Goal: Find specific fact: Find specific fact

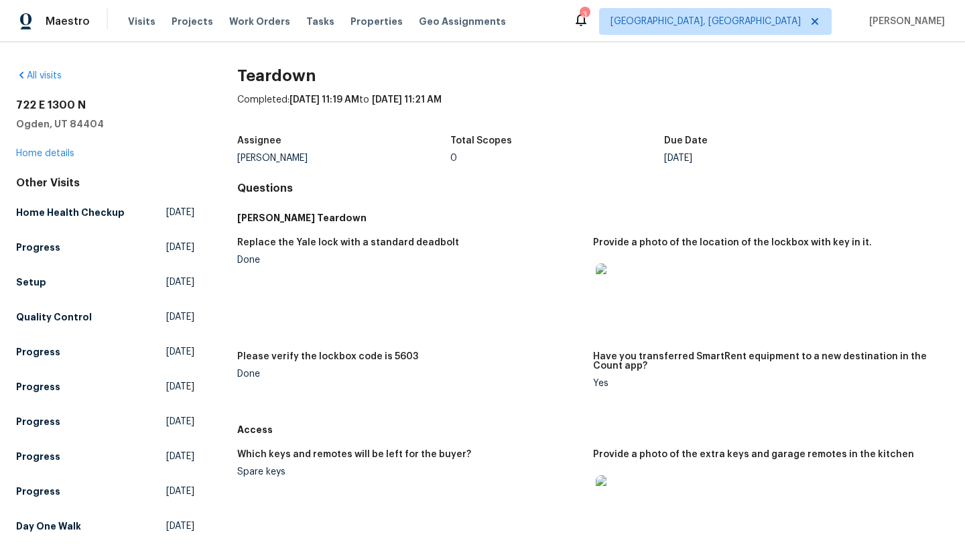
click at [614, 288] on img at bounding box center [617, 284] width 43 height 43
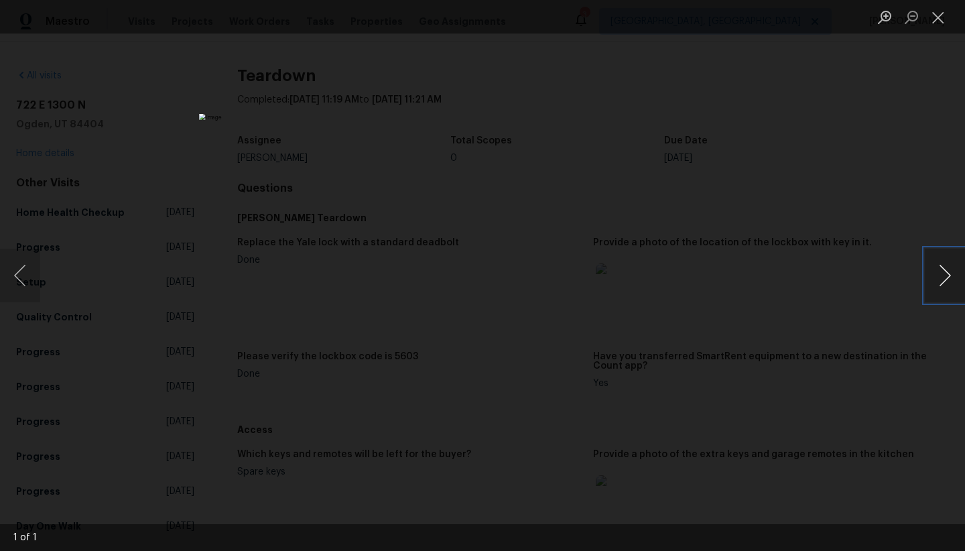
click at [953, 263] on button "Next image" at bounding box center [945, 276] width 40 height 54
click at [948, 266] on button "Next image" at bounding box center [945, 276] width 40 height 54
click at [944, 22] on button "Close lightbox" at bounding box center [938, 16] width 27 height 23
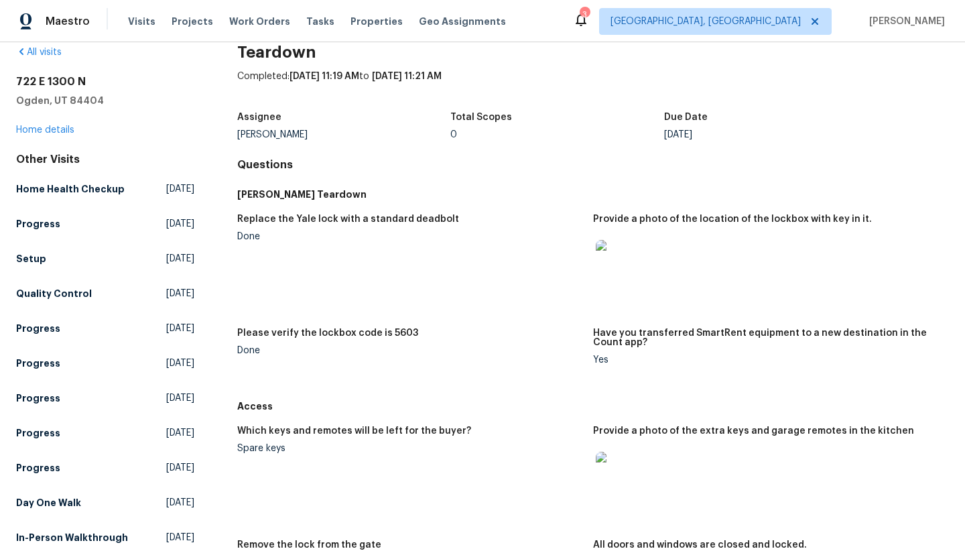
scroll to position [45, 0]
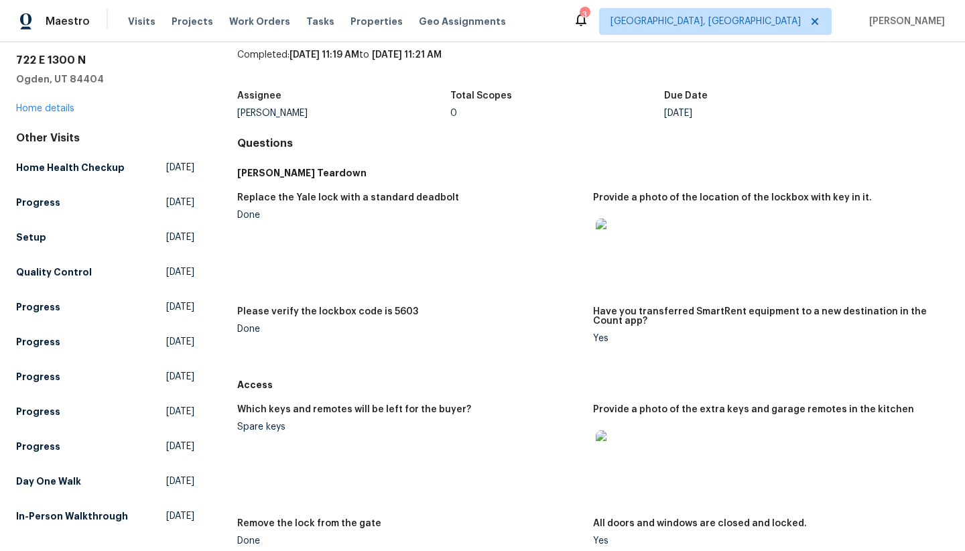
click at [609, 470] on img at bounding box center [617, 451] width 43 height 43
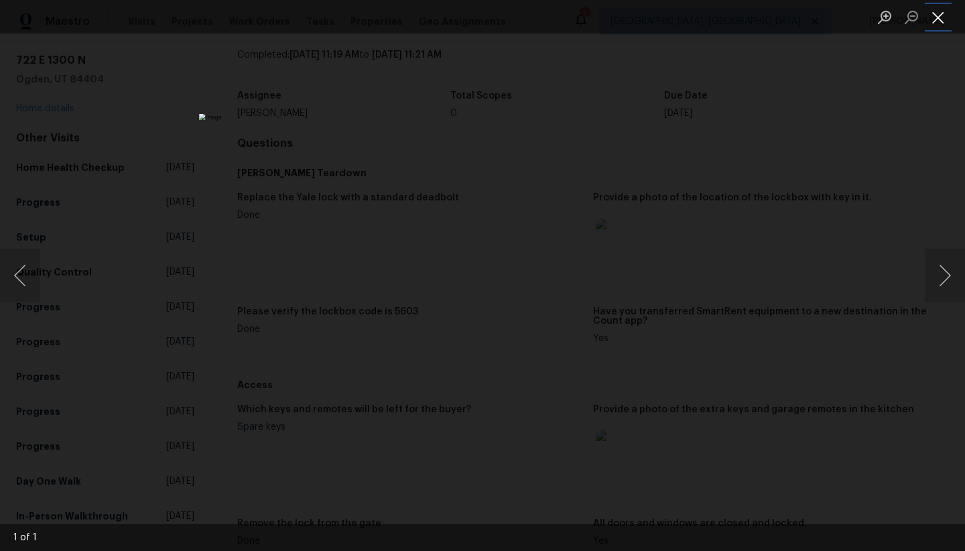
click at [941, 25] on button "Close lightbox" at bounding box center [938, 16] width 27 height 23
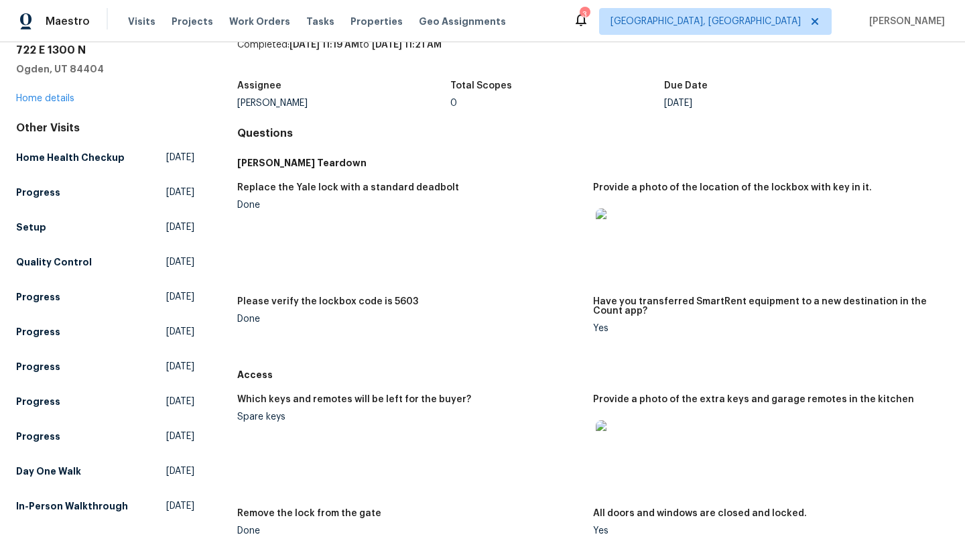
scroll to position [25, 0]
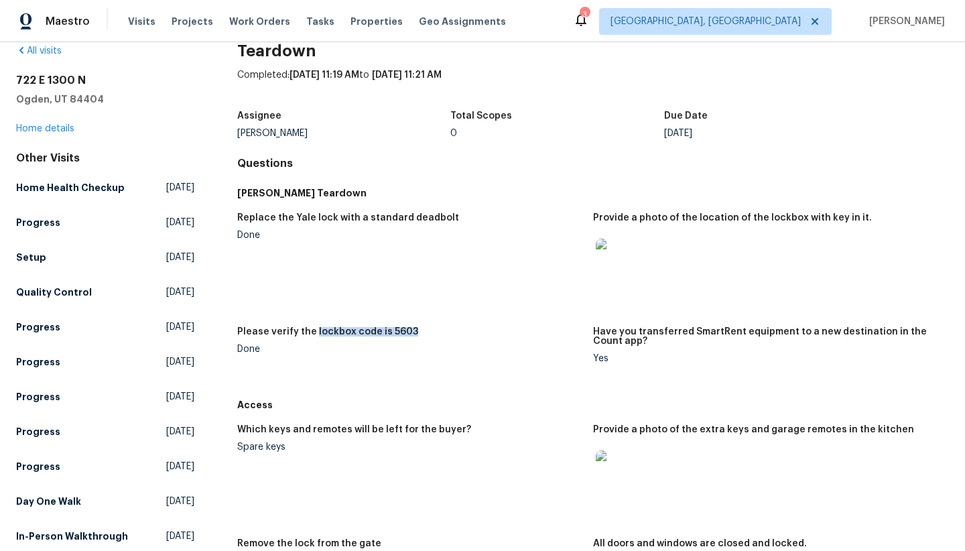
drag, startPoint x: 420, startPoint y: 328, endPoint x: 311, endPoint y: 330, distance: 109.3
click at [311, 330] on div "Please verify the lockbox code is 5603" at bounding box center [409, 335] width 345 height 17
copy h5 "lockbox code is 5603"
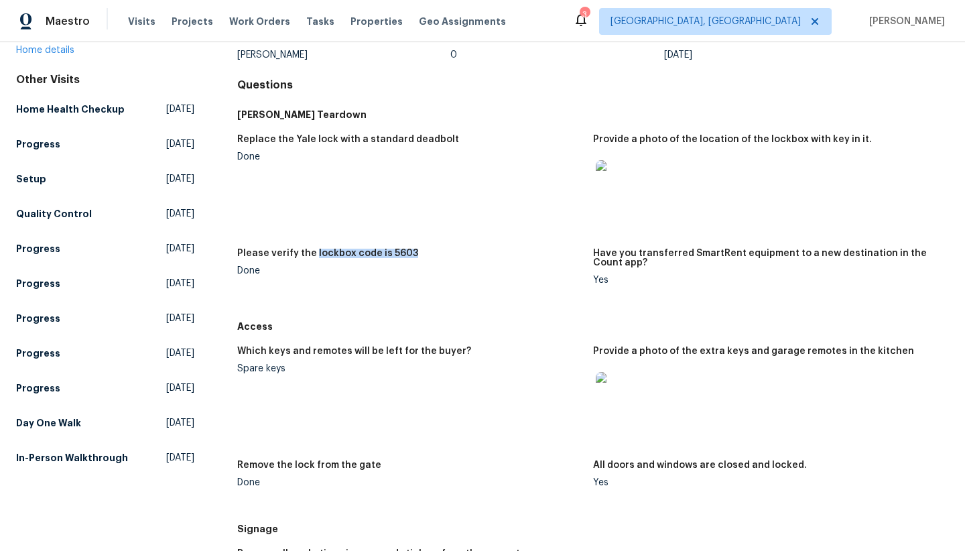
scroll to position [466, 0]
